Goal: Task Accomplishment & Management: Use online tool/utility

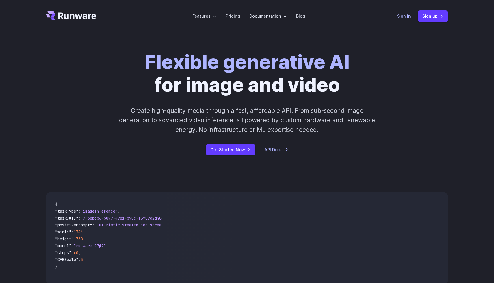
click at [403, 16] on link "Sign in" at bounding box center [404, 16] width 14 height 7
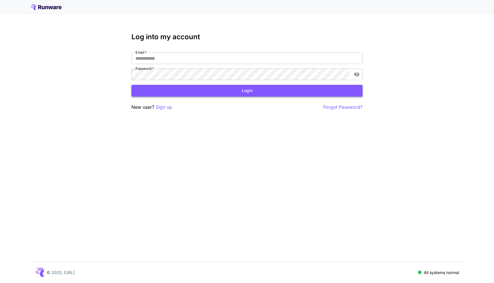
type input "**********"
click at [236, 94] on button "Login" at bounding box center [246, 91] width 231 height 12
click at [241, 91] on button "Login" at bounding box center [246, 91] width 231 height 12
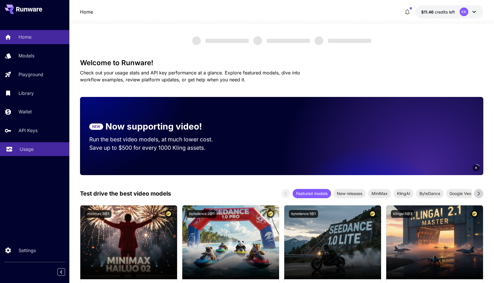
click at [43, 149] on div "Usage" at bounding box center [42, 149] width 45 height 7
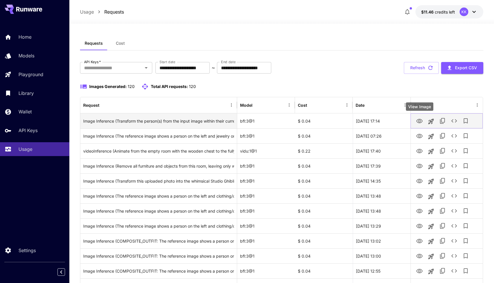
click at [419, 120] on icon "View Image" at bounding box center [419, 121] width 6 height 4
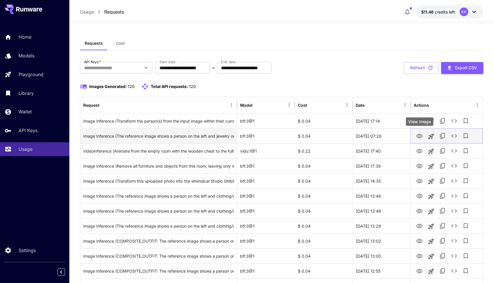
click at [418, 136] on icon "View Image" at bounding box center [419, 136] width 6 height 4
click at [418, 137] on icon "View Image" at bounding box center [419, 136] width 6 height 4
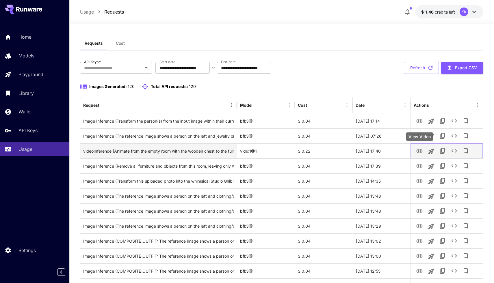
click at [419, 151] on icon "View Video" at bounding box center [419, 151] width 7 height 7
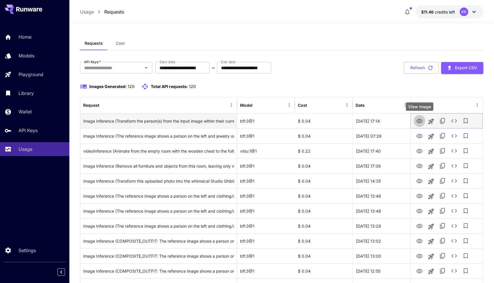
click at [419, 119] on icon "View Image" at bounding box center [419, 121] width 7 height 7
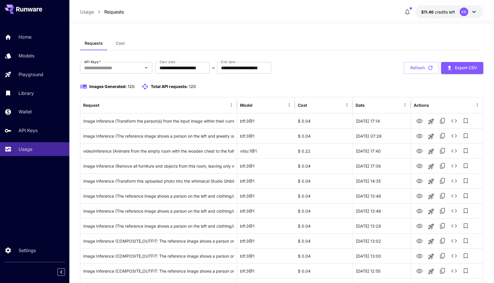
click at [293, 38] on div "Requests Cost" at bounding box center [281, 43] width 403 height 14
